Goal: Transaction & Acquisition: Download file/media

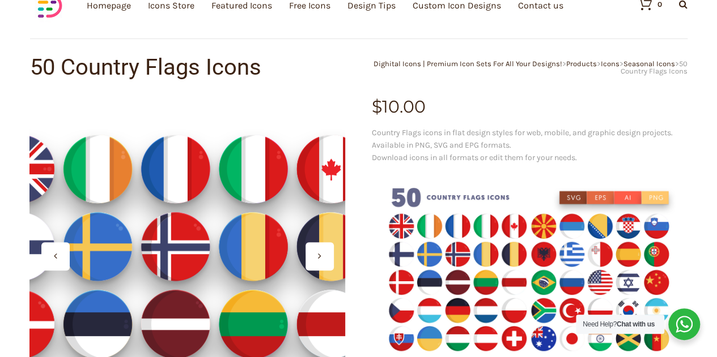
drag, startPoint x: 335, startPoint y: 186, endPoint x: 279, endPoint y: 198, distance: 57.8
click at [279, 198] on div at bounding box center [186, 255] width 315 height 315
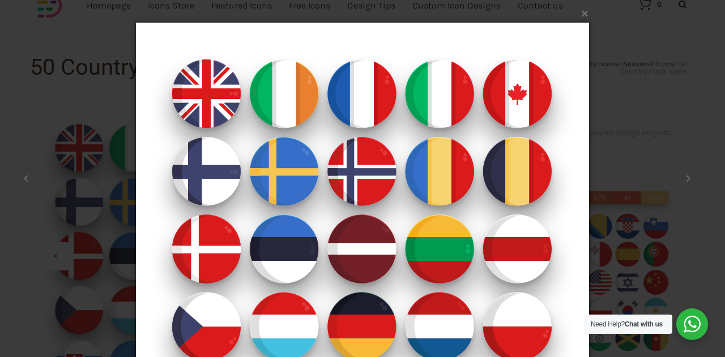
click at [330, 176] on img at bounding box center [362, 249] width 453 height 498
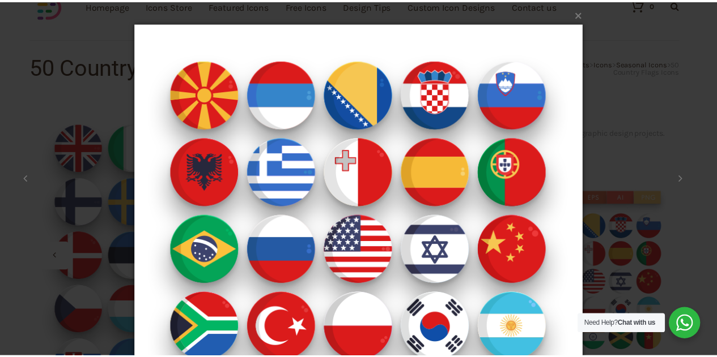
scroll to position [140, 0]
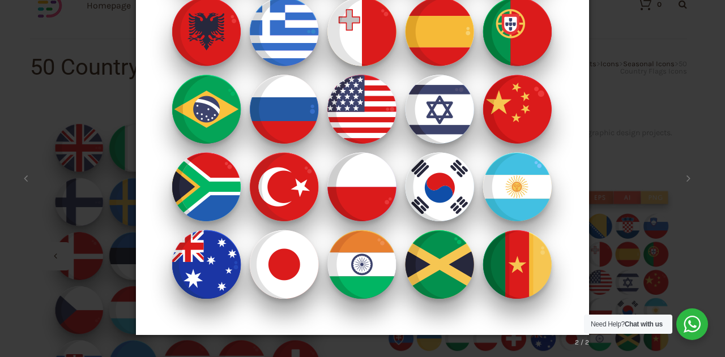
click at [660, 165] on div "× Country-Flags-Icons_ Shop 2 / 2 Loading..." at bounding box center [362, 38] width 725 height 357
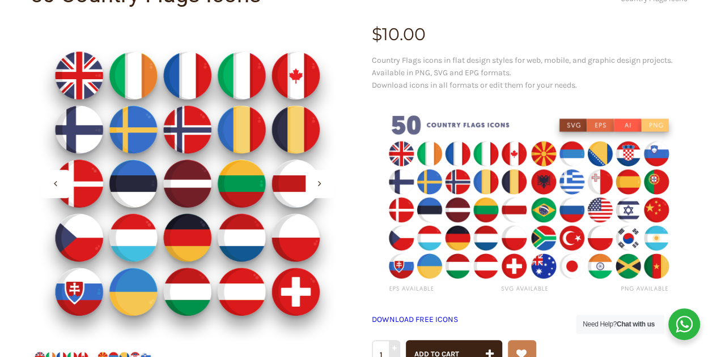
scroll to position [170, 0]
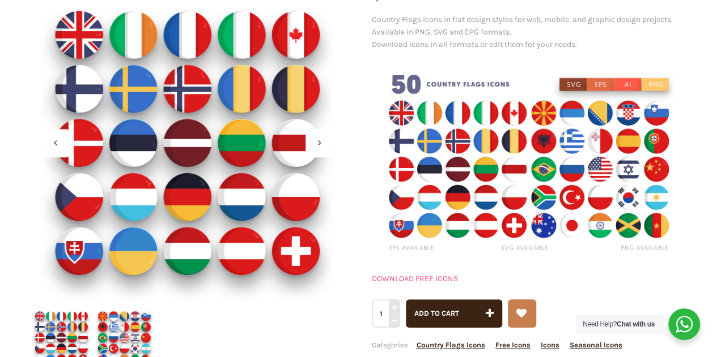
click at [410, 282] on link "DOWNLOAD FREE ICONS" at bounding box center [415, 279] width 86 height 10
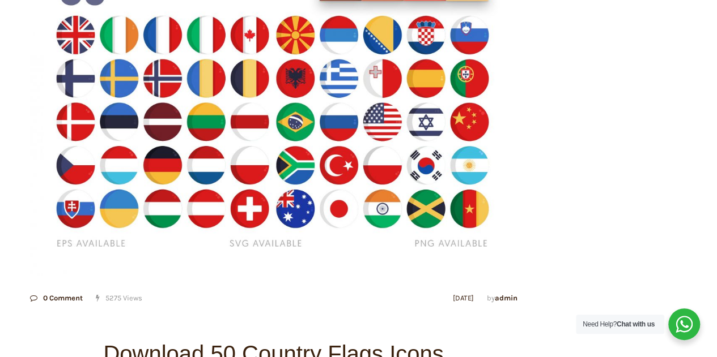
scroll to position [510, 0]
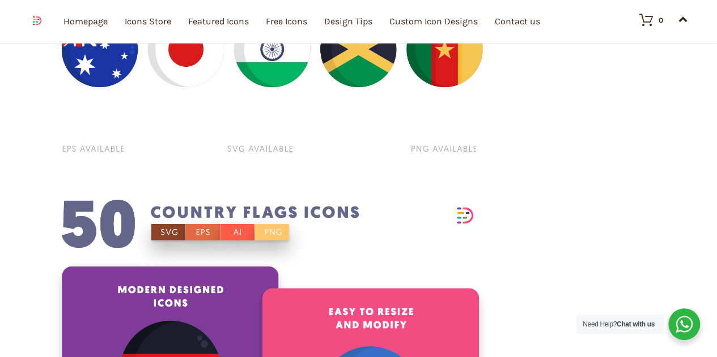
scroll to position [1529, 0]
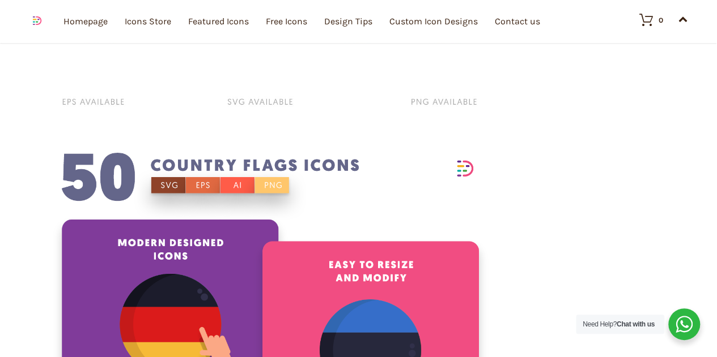
click at [327, 178] on img at bounding box center [273, 296] width 464 height 309
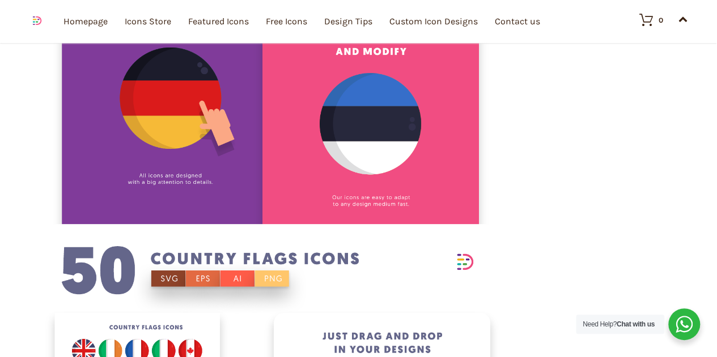
click at [327, 175] on img at bounding box center [273, 69] width 464 height 309
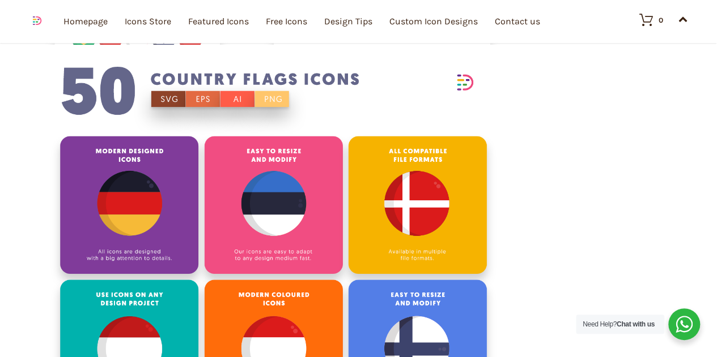
scroll to position [2266, 0]
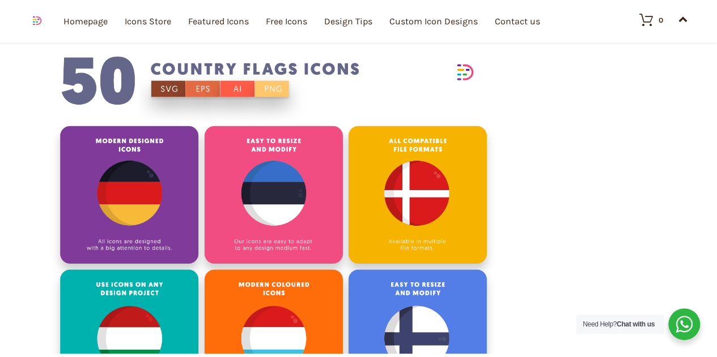
click at [299, 194] on img at bounding box center [273, 199] width 464 height 309
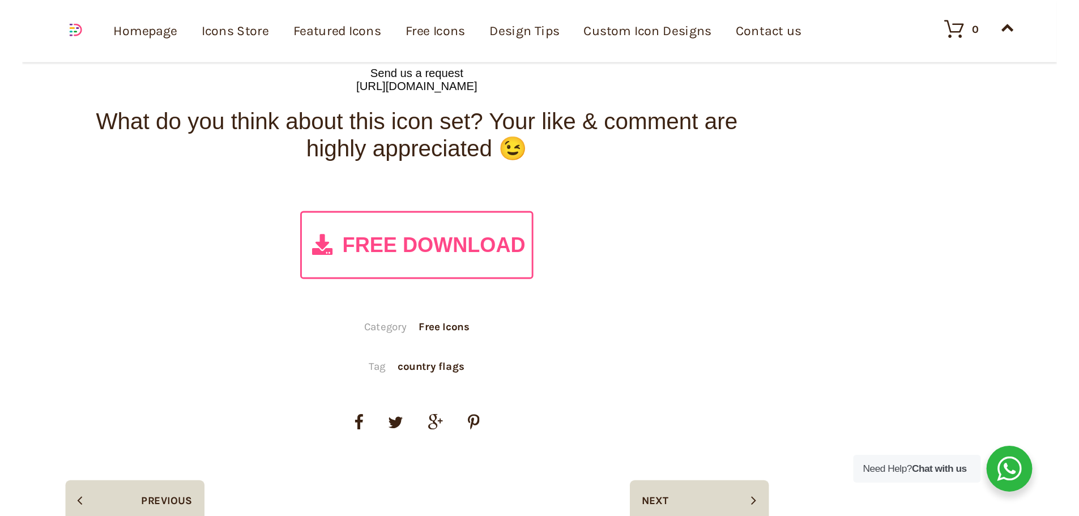
scroll to position [6684, 0]
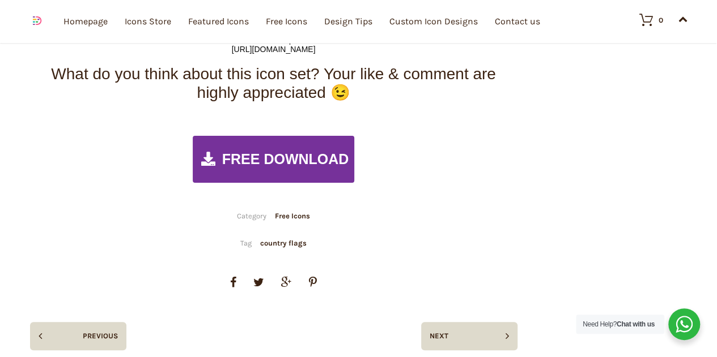
click at [313, 167] on div "FREE DOWNLOAD" at bounding box center [274, 159] width 162 height 47
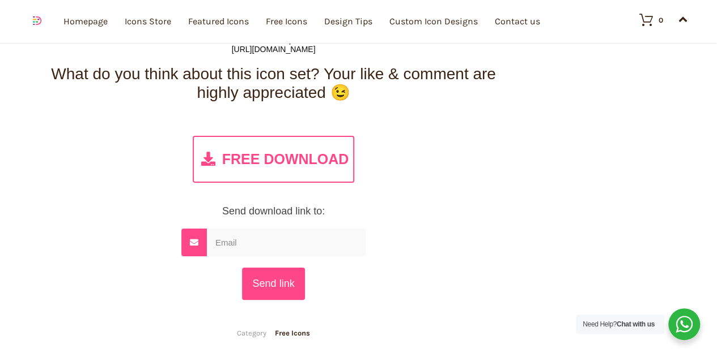
click at [297, 237] on input "email" at bounding box center [286, 243] width 159 height 28
type input "c"
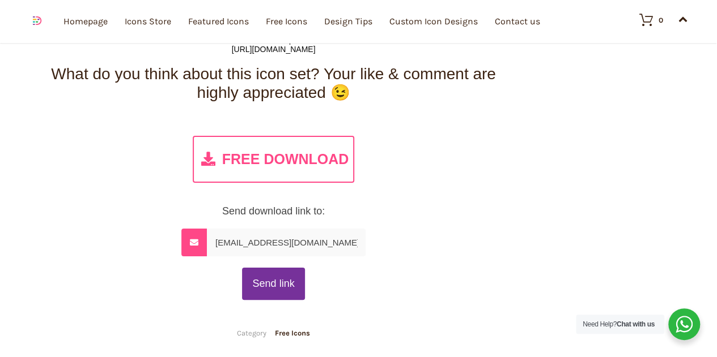
type input "[EMAIL_ADDRESS][DOMAIN_NAME]"
click at [284, 289] on input "Send link" at bounding box center [273, 284] width 62 height 32
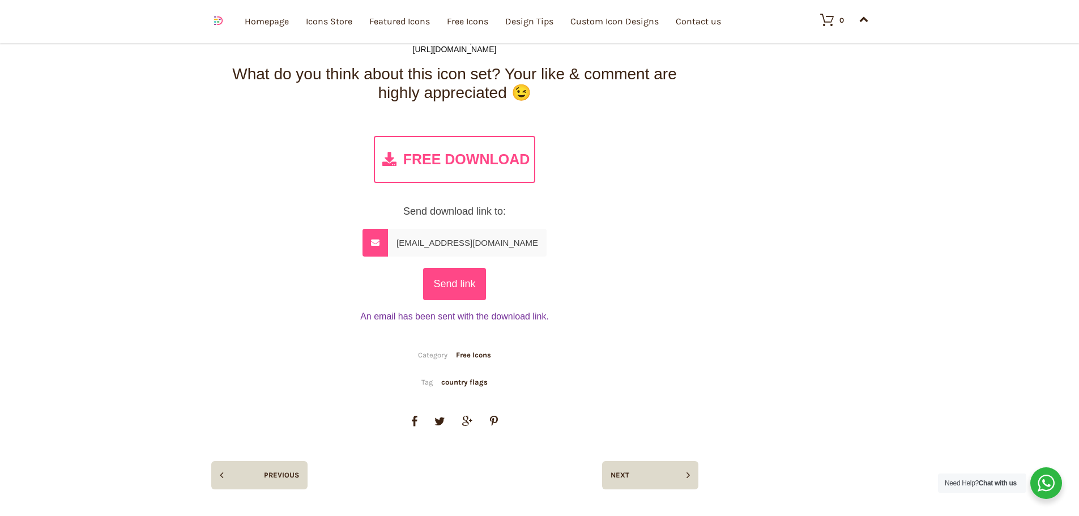
click at [421, 233] on input "[EMAIL_ADDRESS][DOMAIN_NAME]" at bounding box center [467, 243] width 159 height 28
type input "[EMAIL_ADDRESS][DOMAIN_NAME]"
click at [456, 287] on input "Send link" at bounding box center [454, 284] width 62 height 32
click at [429, 229] on input "[EMAIL_ADDRESS][DOMAIN_NAME]" at bounding box center [467, 243] width 159 height 28
type input "[EMAIL_ADDRESS][DOMAIN_NAME]"
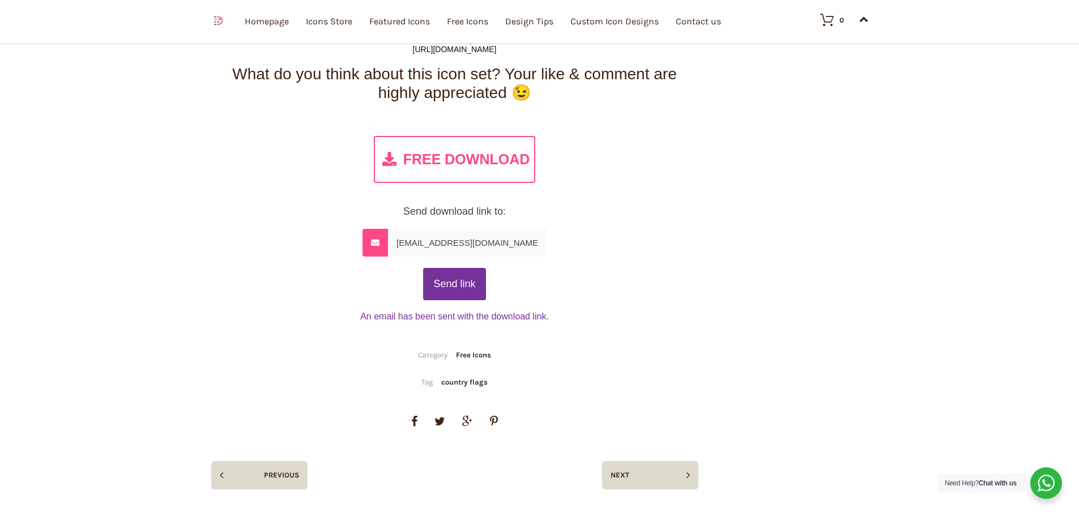
click at [457, 275] on input "Send link" at bounding box center [454, 284] width 62 height 32
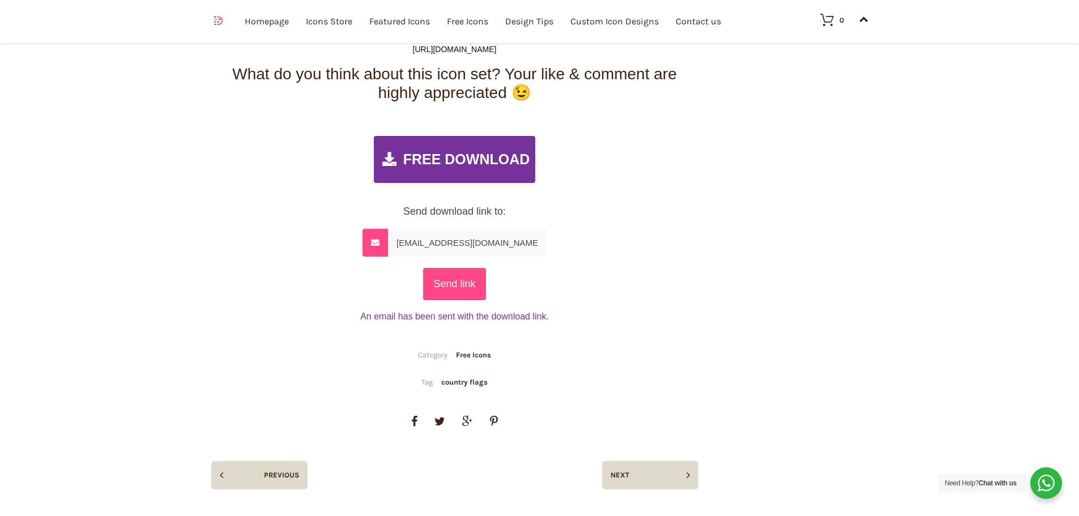
click at [478, 160] on span "FREE DOWNLOAD" at bounding box center [466, 159] width 127 height 16
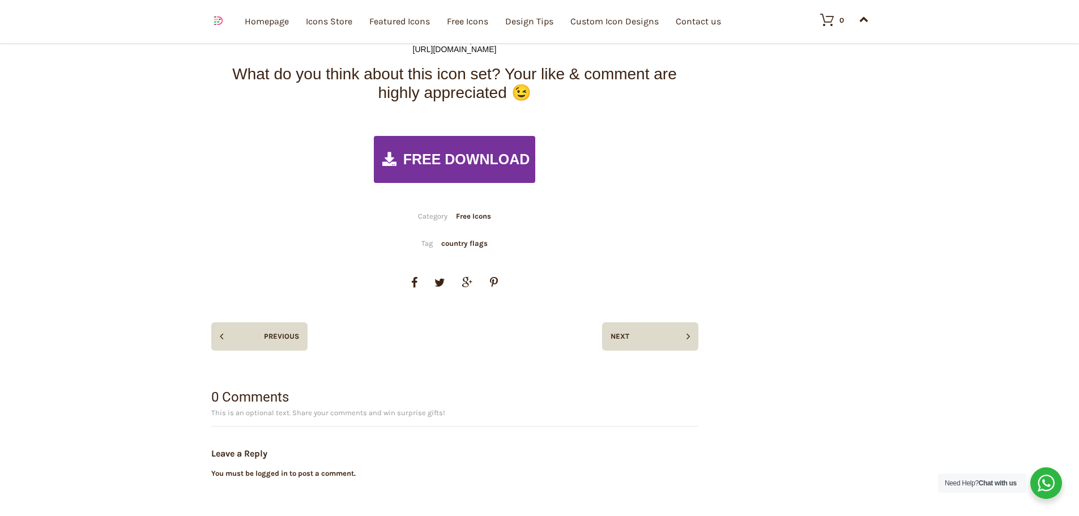
click at [478, 160] on span "FREE DOWNLOAD" at bounding box center [466, 159] width 127 height 16
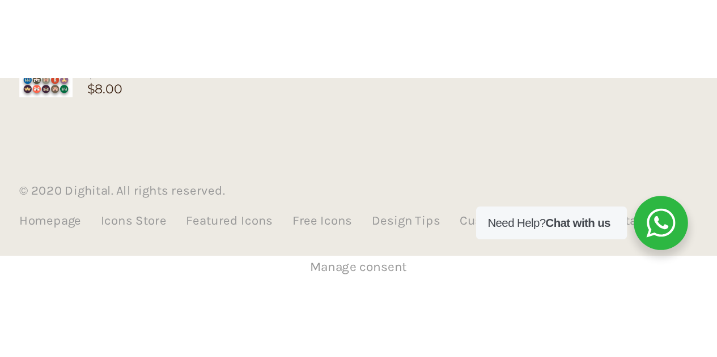
scroll to position [5105, 0]
